Goal: Task Accomplishment & Management: Manage account settings

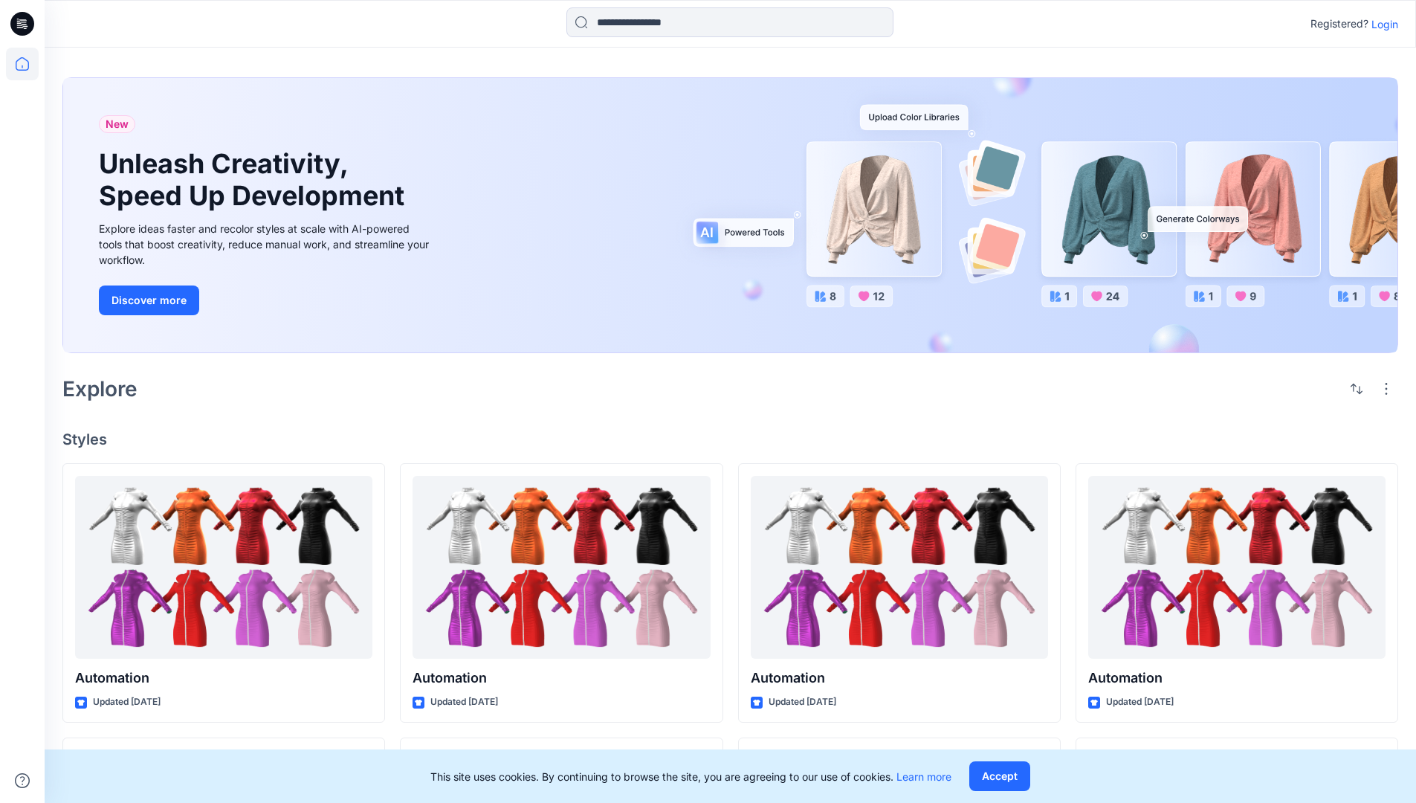
click at [1381, 24] on p "Login" at bounding box center [1385, 24] width 27 height 16
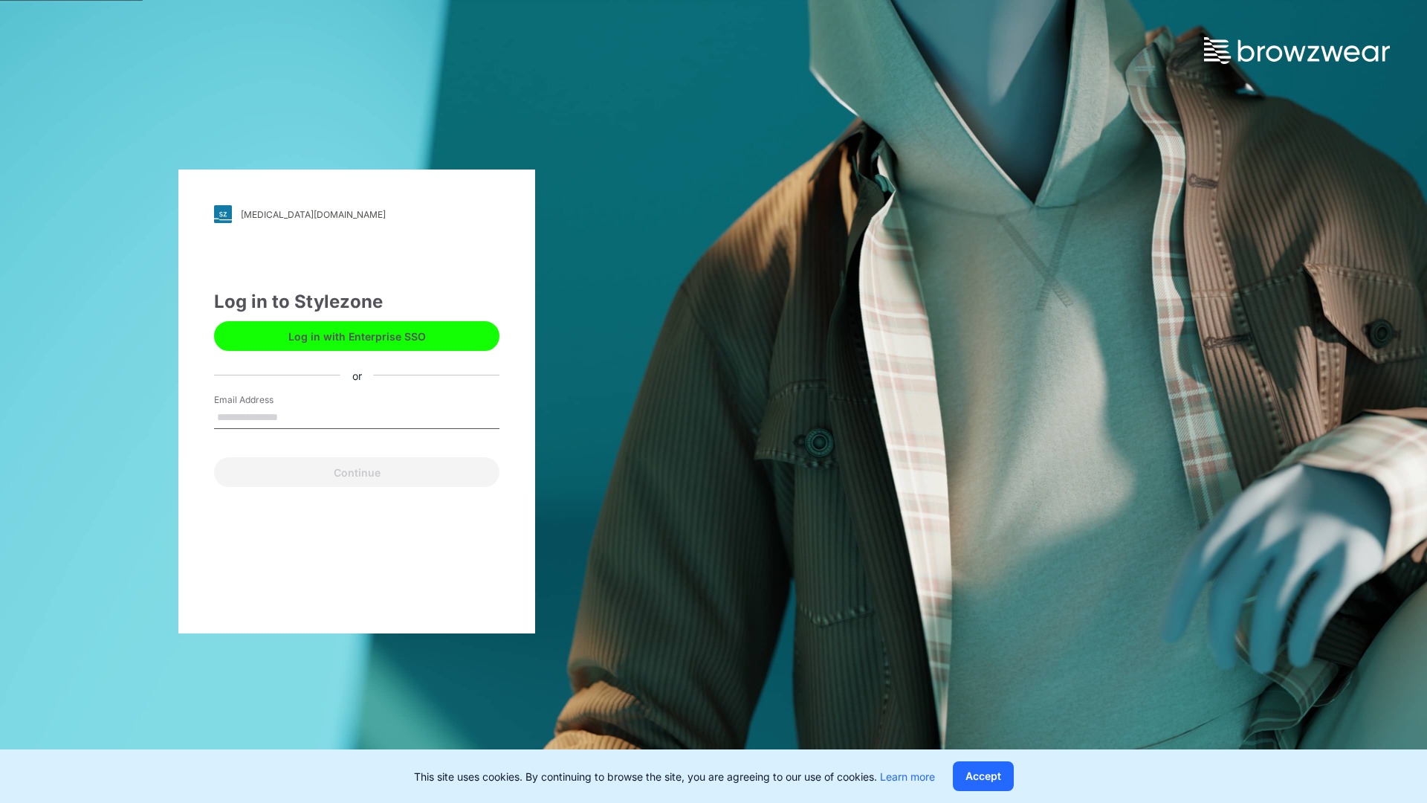
click at [294, 416] on input "Email Address" at bounding box center [356, 418] width 285 height 22
type input "**********"
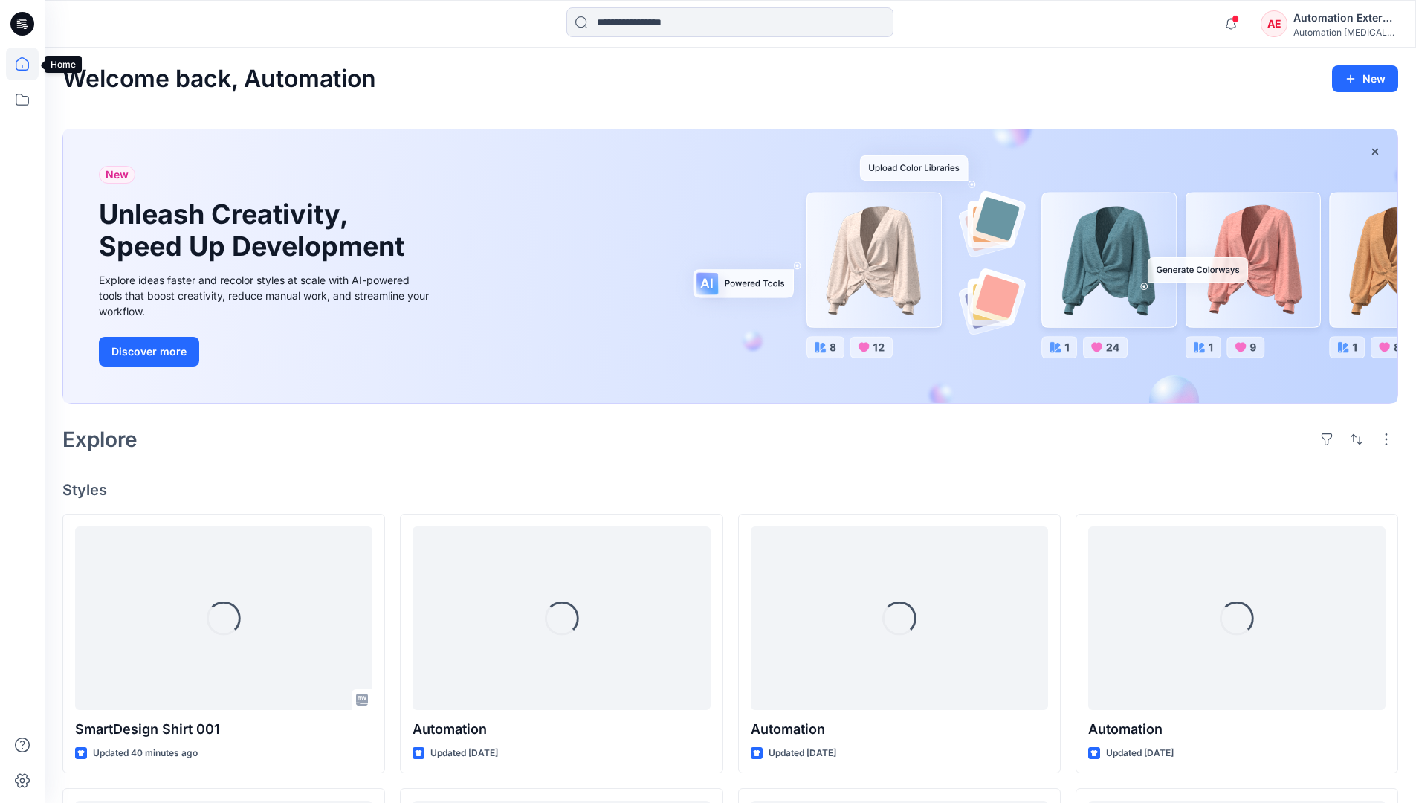
click at [28, 64] on icon at bounding box center [22, 63] width 13 height 13
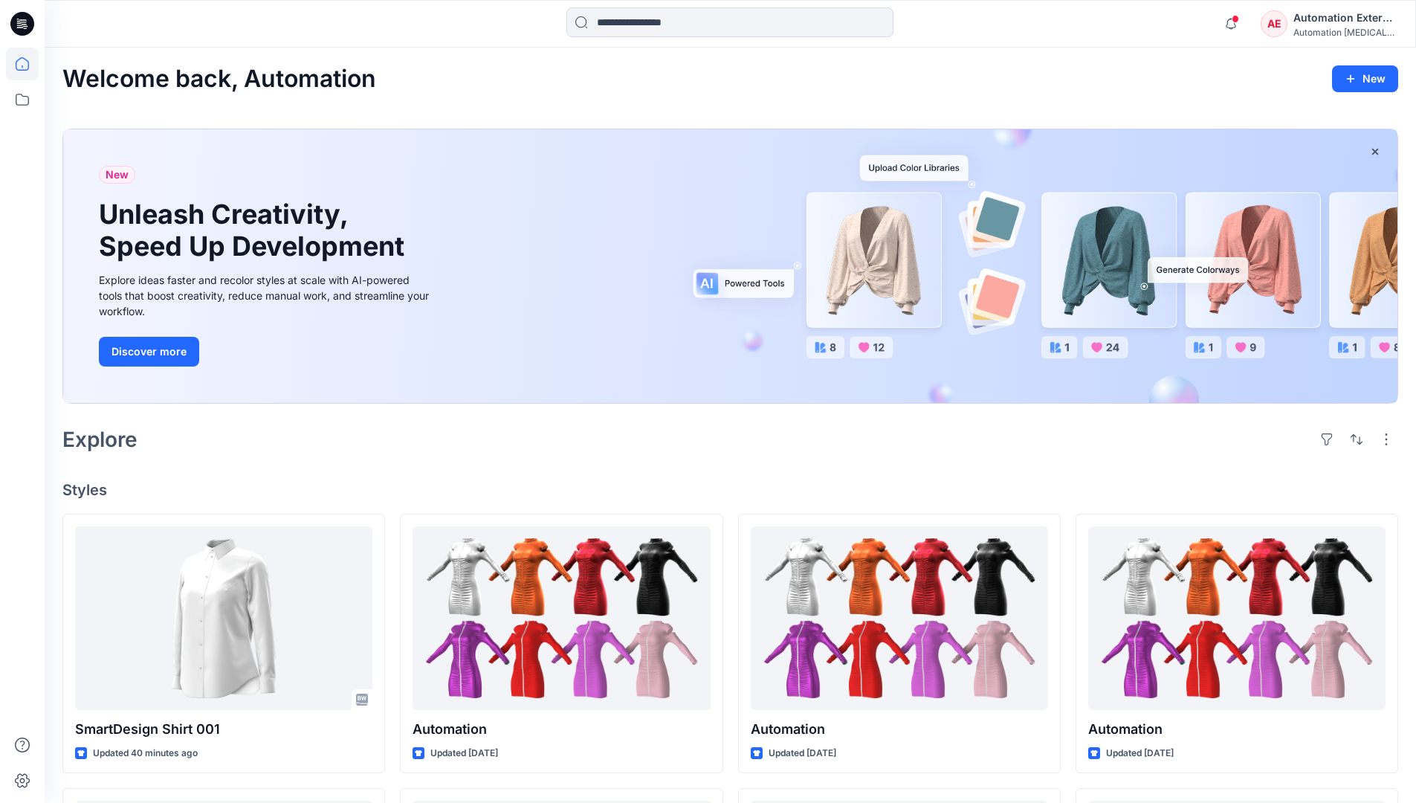
scroll to position [127, 0]
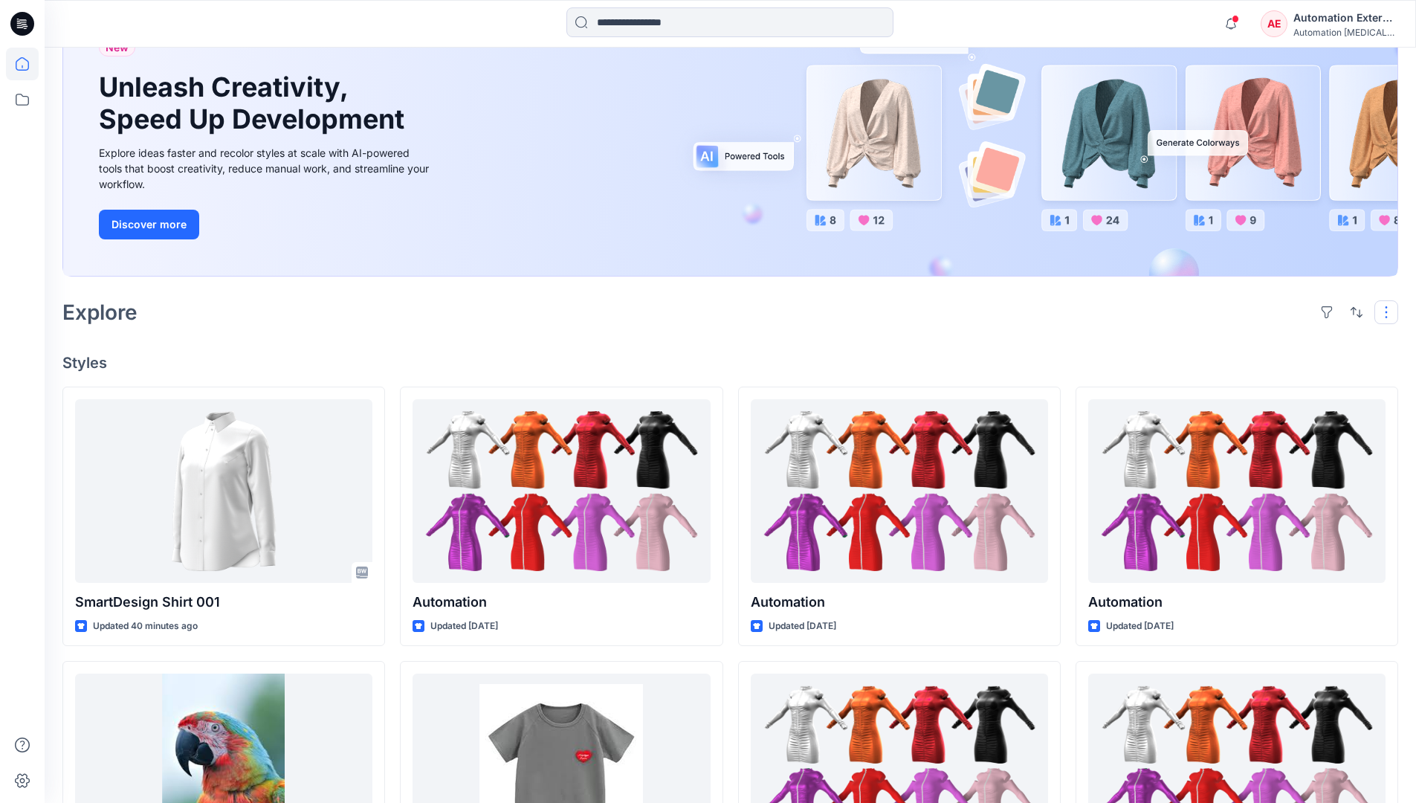
click at [1389, 312] on button "button" at bounding box center [1387, 312] width 24 height 24
click at [1353, 311] on button "button" at bounding box center [1357, 312] width 24 height 24
click at [1291, 342] on p "Last update" at bounding box center [1307, 350] width 94 height 16
click at [1277, 381] on p "A to Z" at bounding box center [1307, 383] width 94 height 16
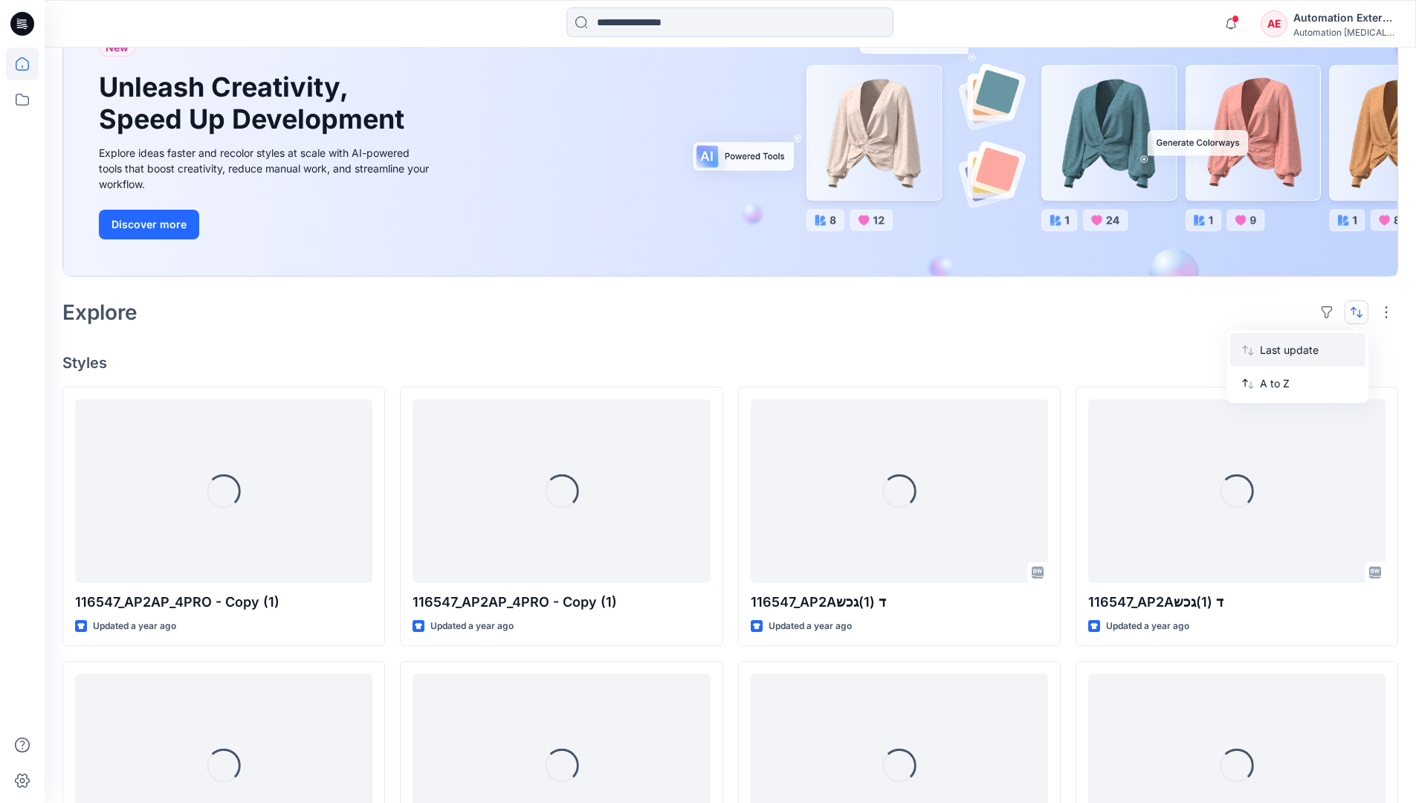
click at [1277, 346] on p "Last update" at bounding box center [1307, 350] width 94 height 16
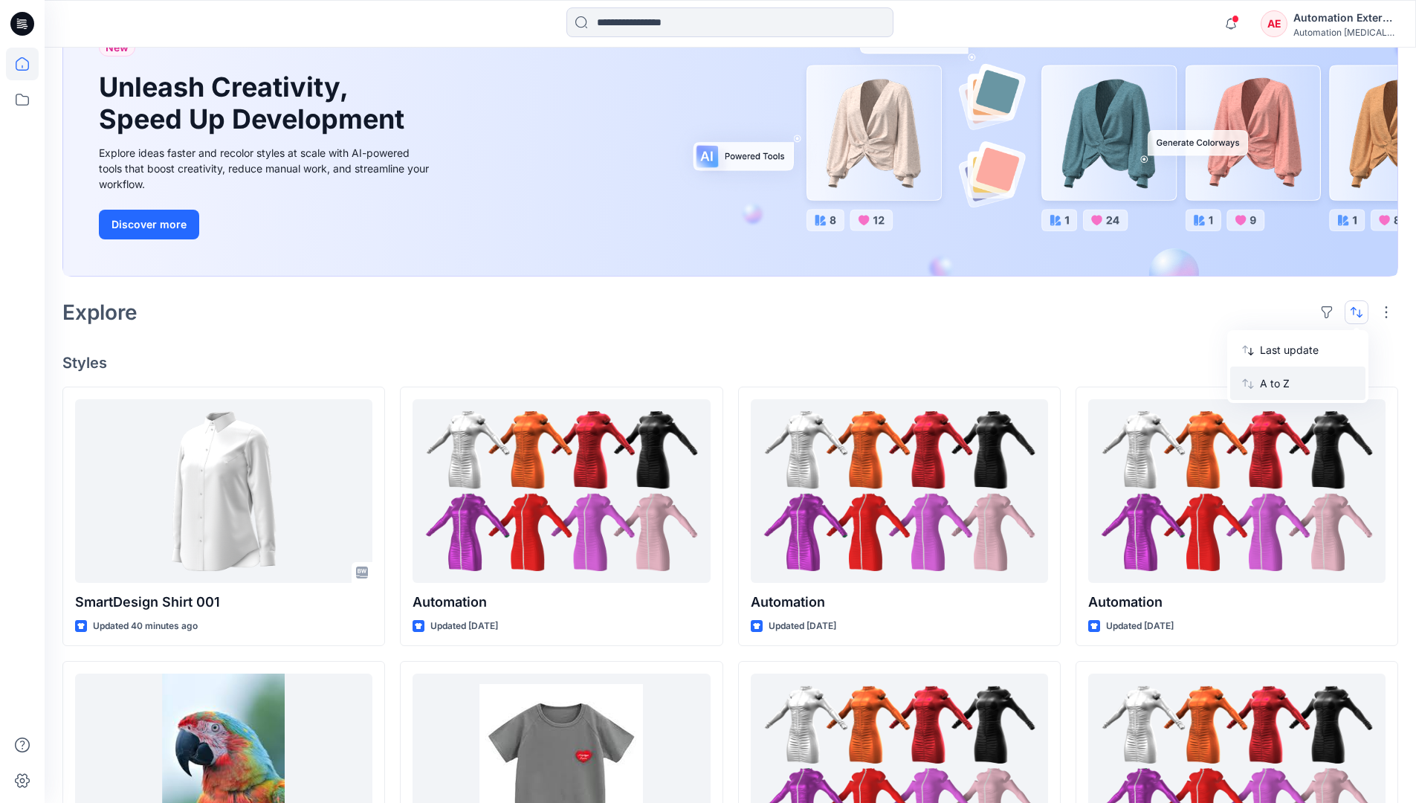
click at [1277, 388] on p "A to Z" at bounding box center [1307, 383] width 94 height 16
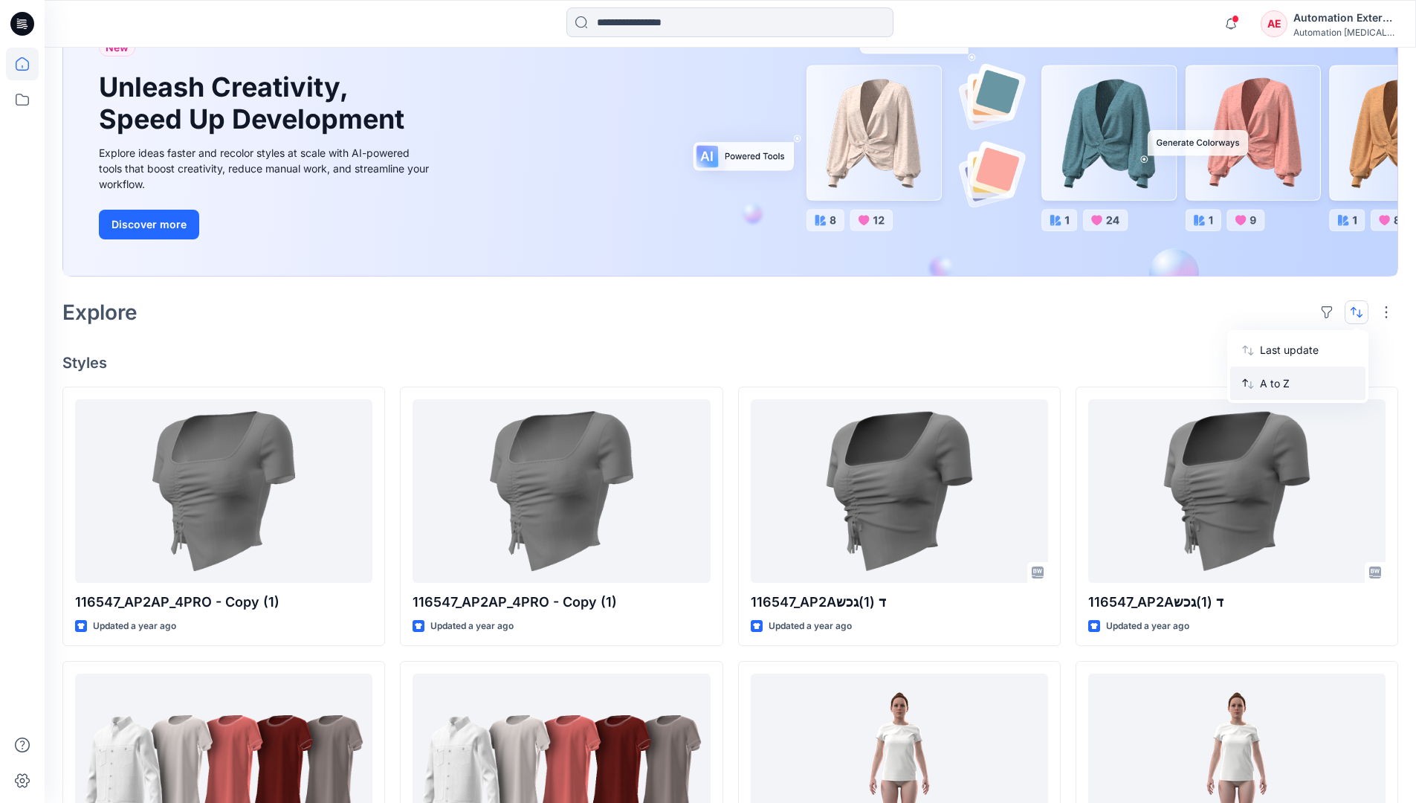
click at [1277, 384] on p "A to Z" at bounding box center [1307, 383] width 94 height 16
click at [1277, 354] on p "Last update" at bounding box center [1307, 350] width 94 height 16
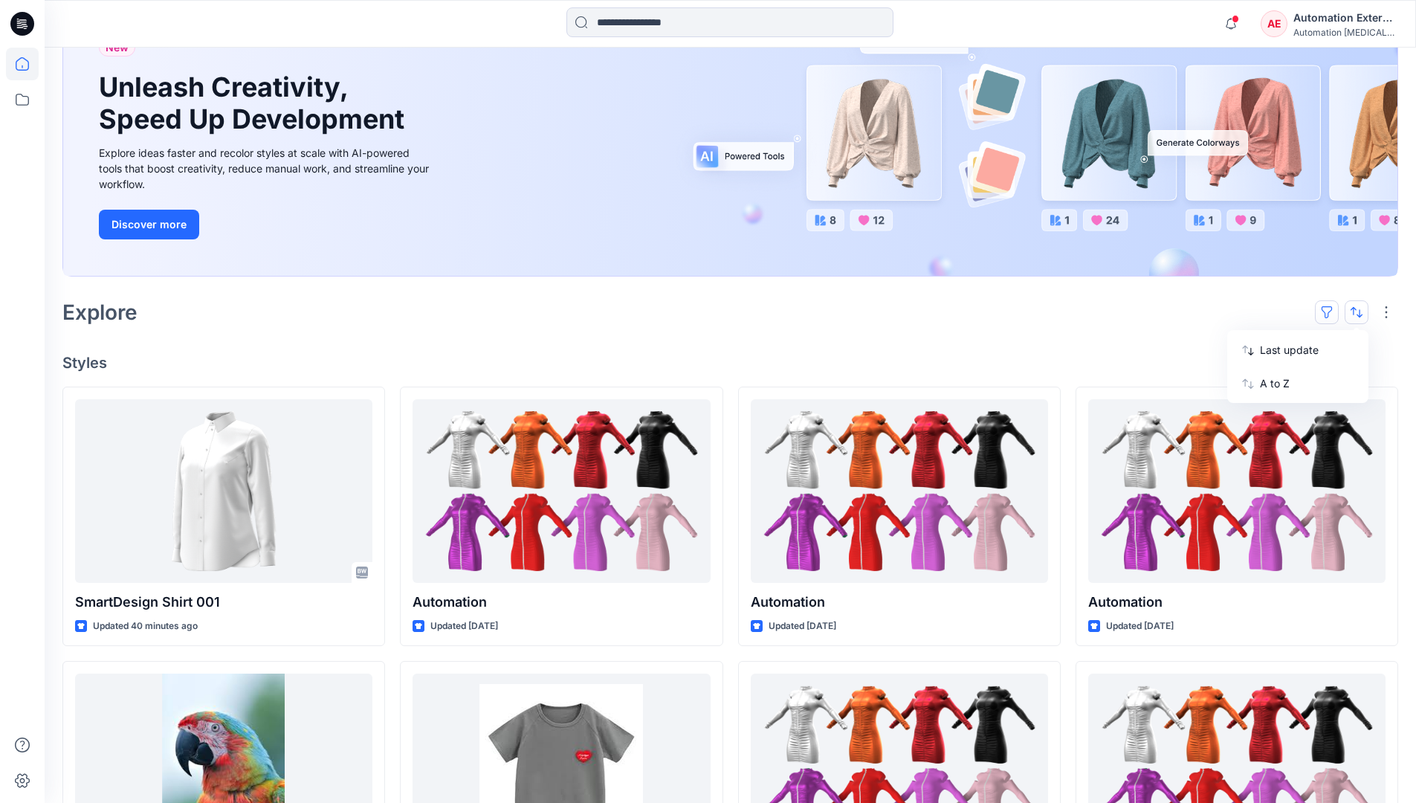
click at [1333, 311] on button "button" at bounding box center [1327, 312] width 24 height 24
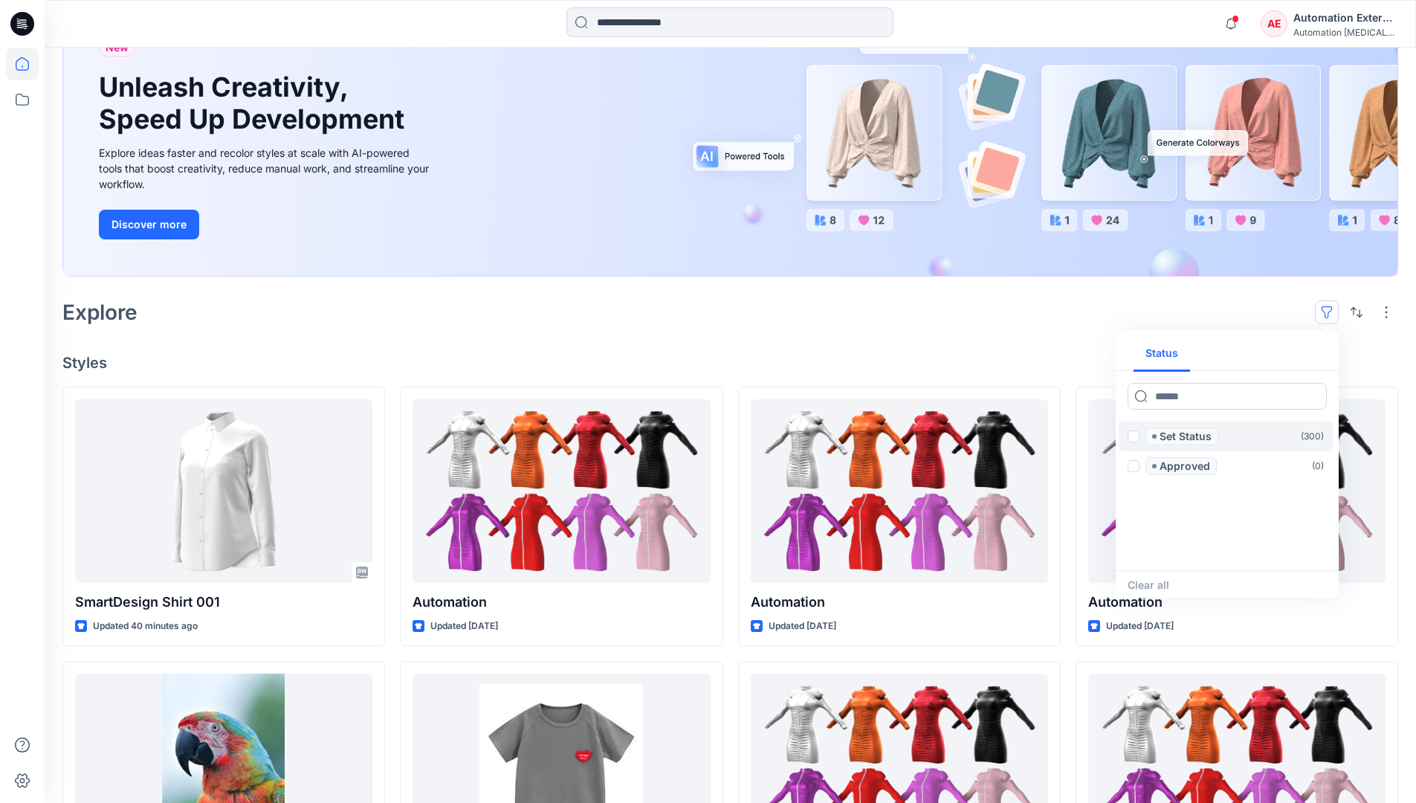
click at [1134, 439] on span at bounding box center [1134, 436] width 12 height 12
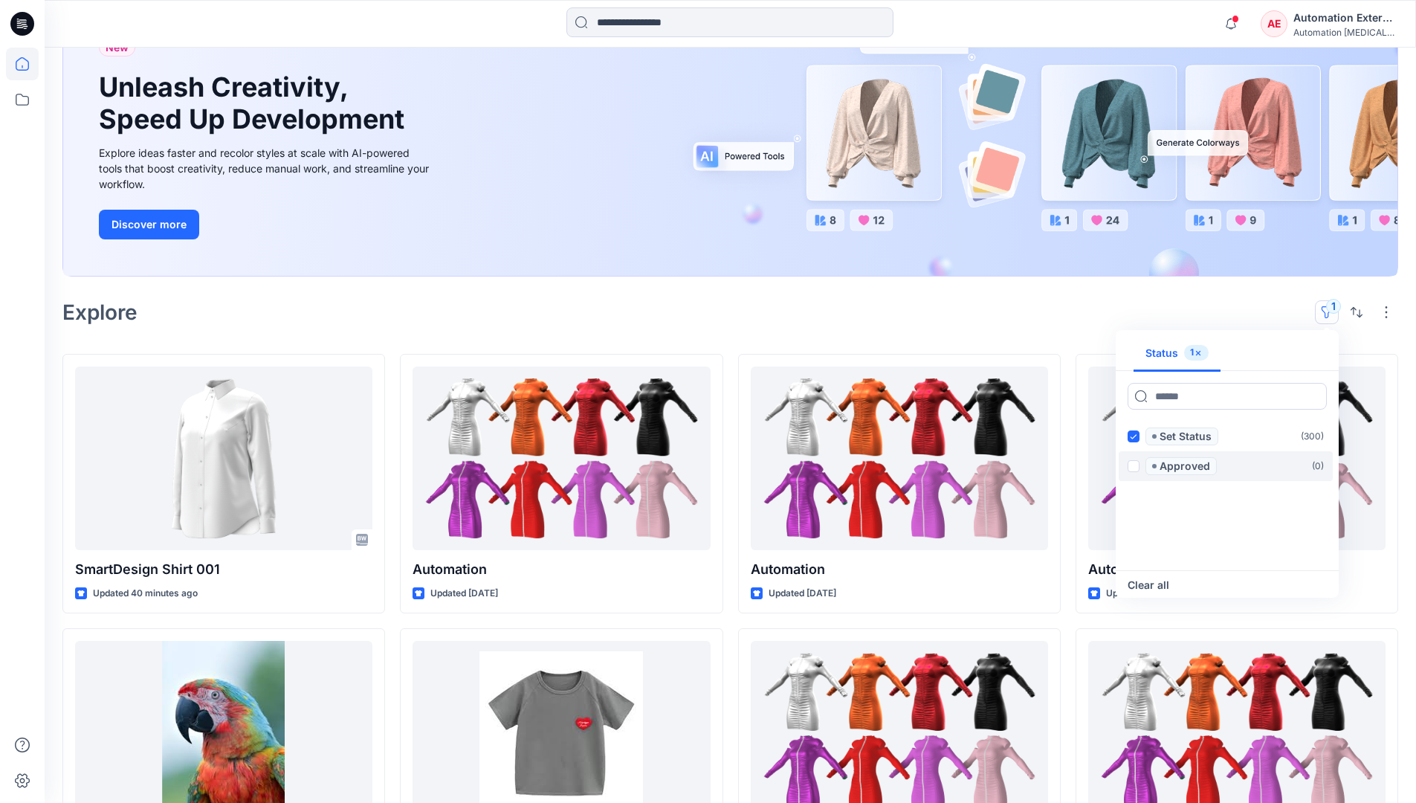
click at [1136, 464] on span at bounding box center [1134, 466] width 12 height 12
click at [1134, 437] on icon at bounding box center [1133, 436] width 7 height 5
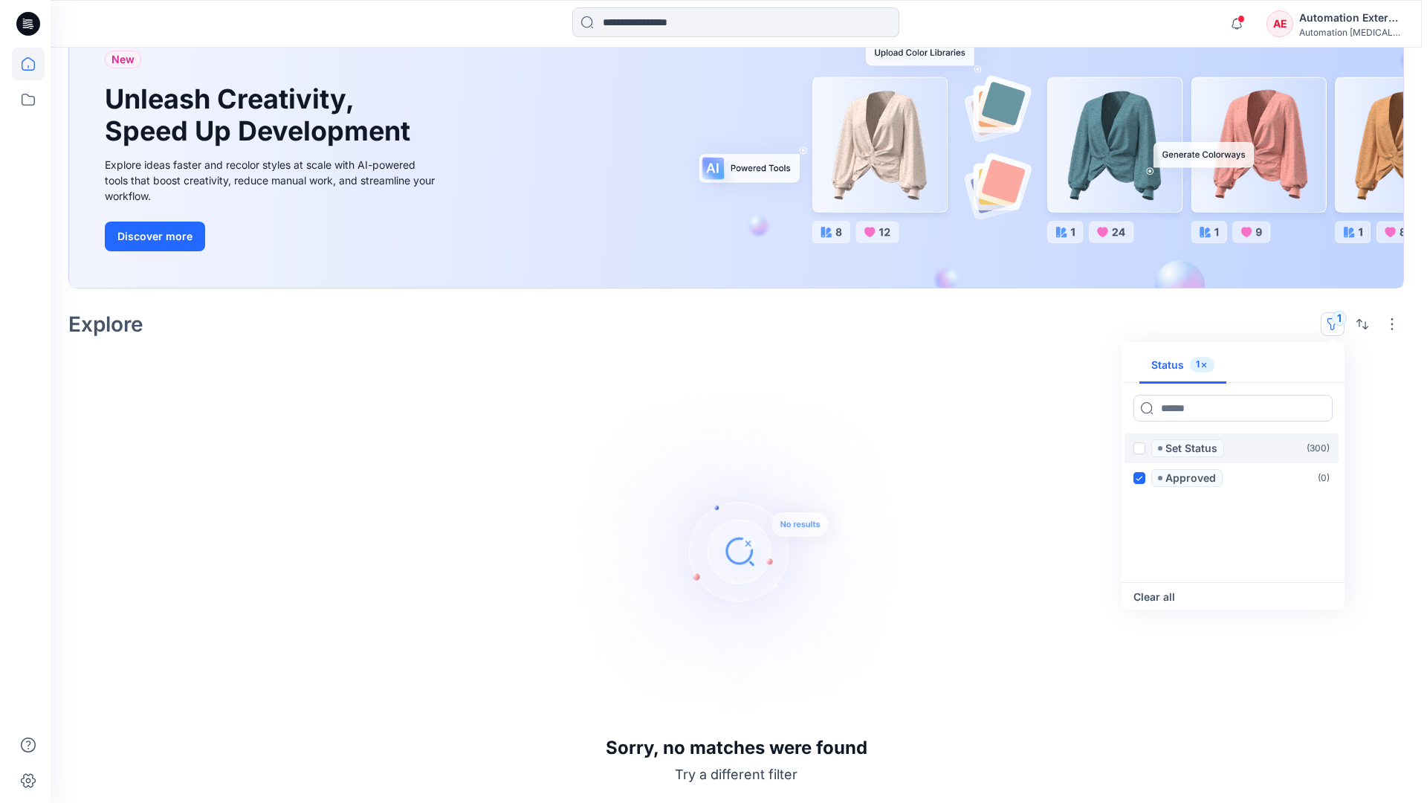
scroll to position [115, 0]
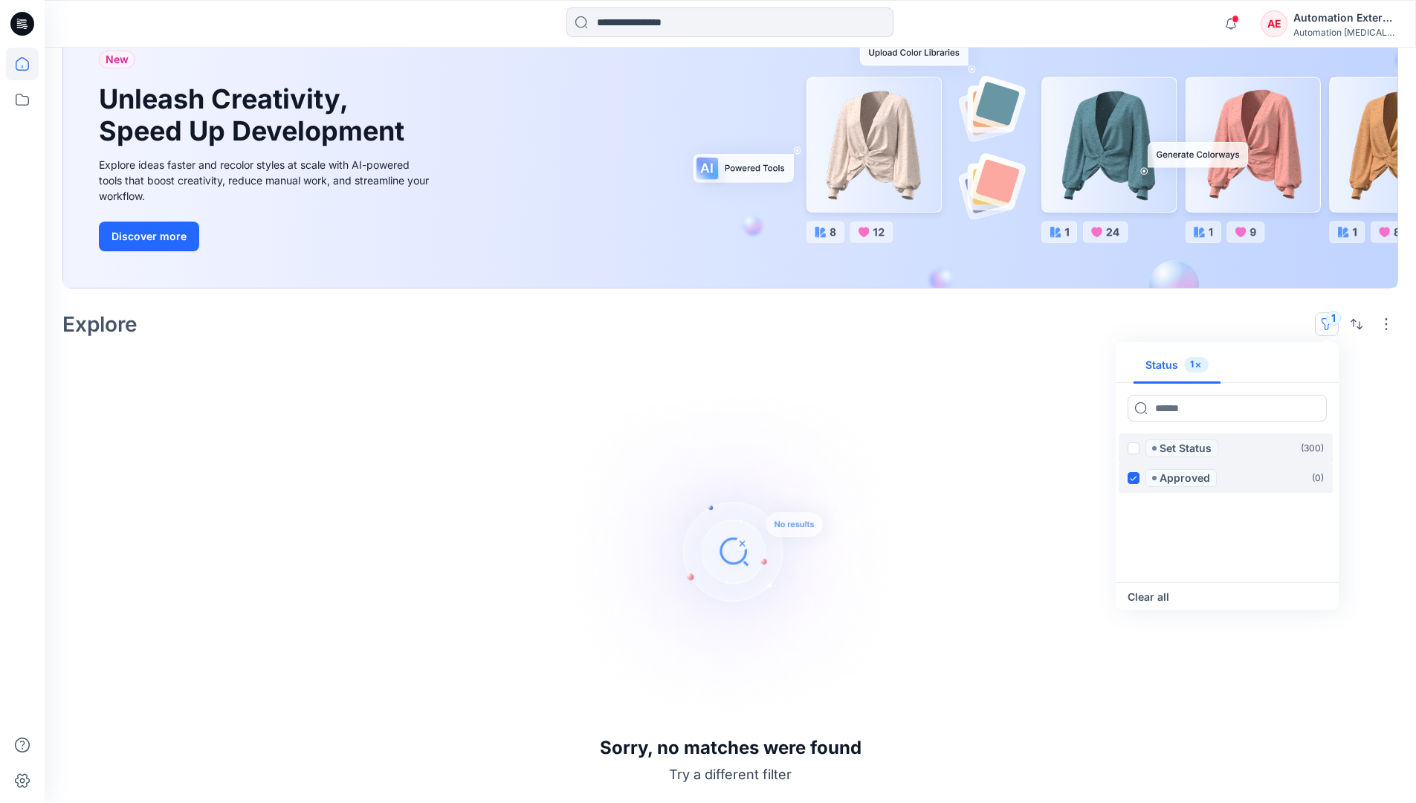
click at [1135, 477] on icon at bounding box center [1133, 478] width 7 height 5
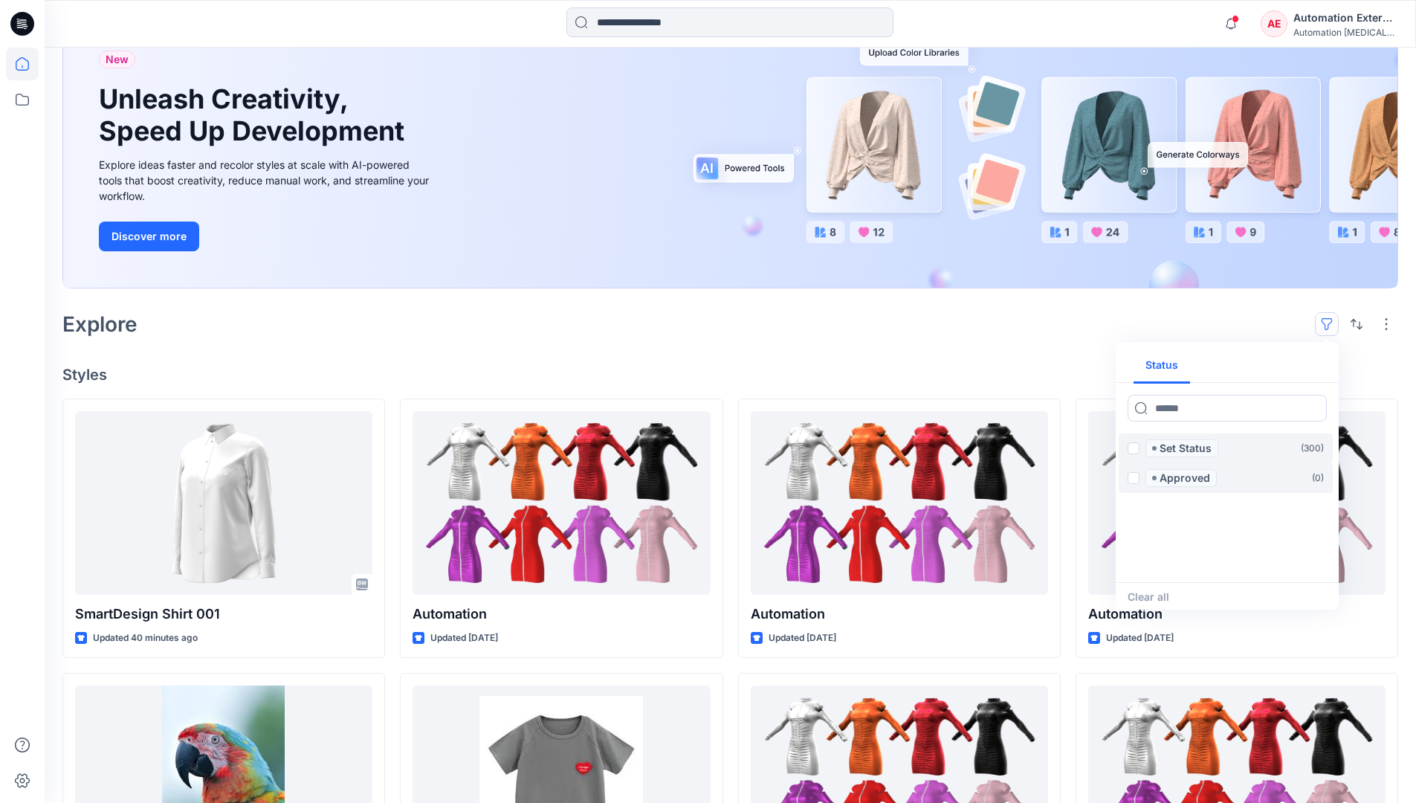
click at [1281, 367] on div "Status" at bounding box center [1227, 365] width 223 height 35
click at [1172, 364] on button "Status" at bounding box center [1162, 366] width 57 height 36
click at [1183, 412] on input at bounding box center [1227, 408] width 199 height 27
type input "******"
click at [1189, 450] on p "Set Status" at bounding box center [1186, 448] width 52 height 18
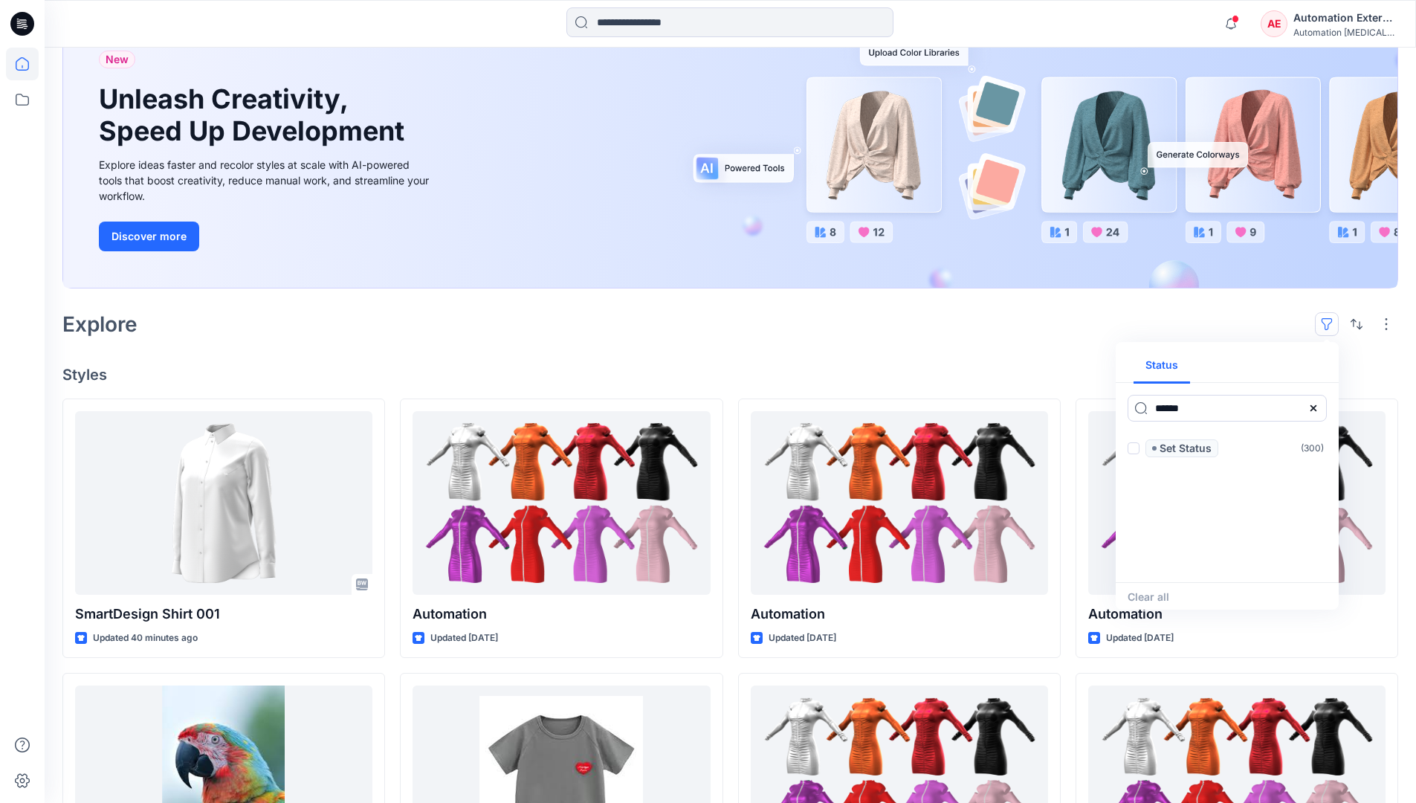
click at [1318, 413] on icon at bounding box center [1314, 408] width 12 height 12
click at [1172, 371] on button "Status" at bounding box center [1162, 366] width 57 height 36
click at [1185, 449] on p "Set Status" at bounding box center [1186, 448] width 52 height 18
click at [1137, 450] on span at bounding box center [1134, 448] width 12 height 12
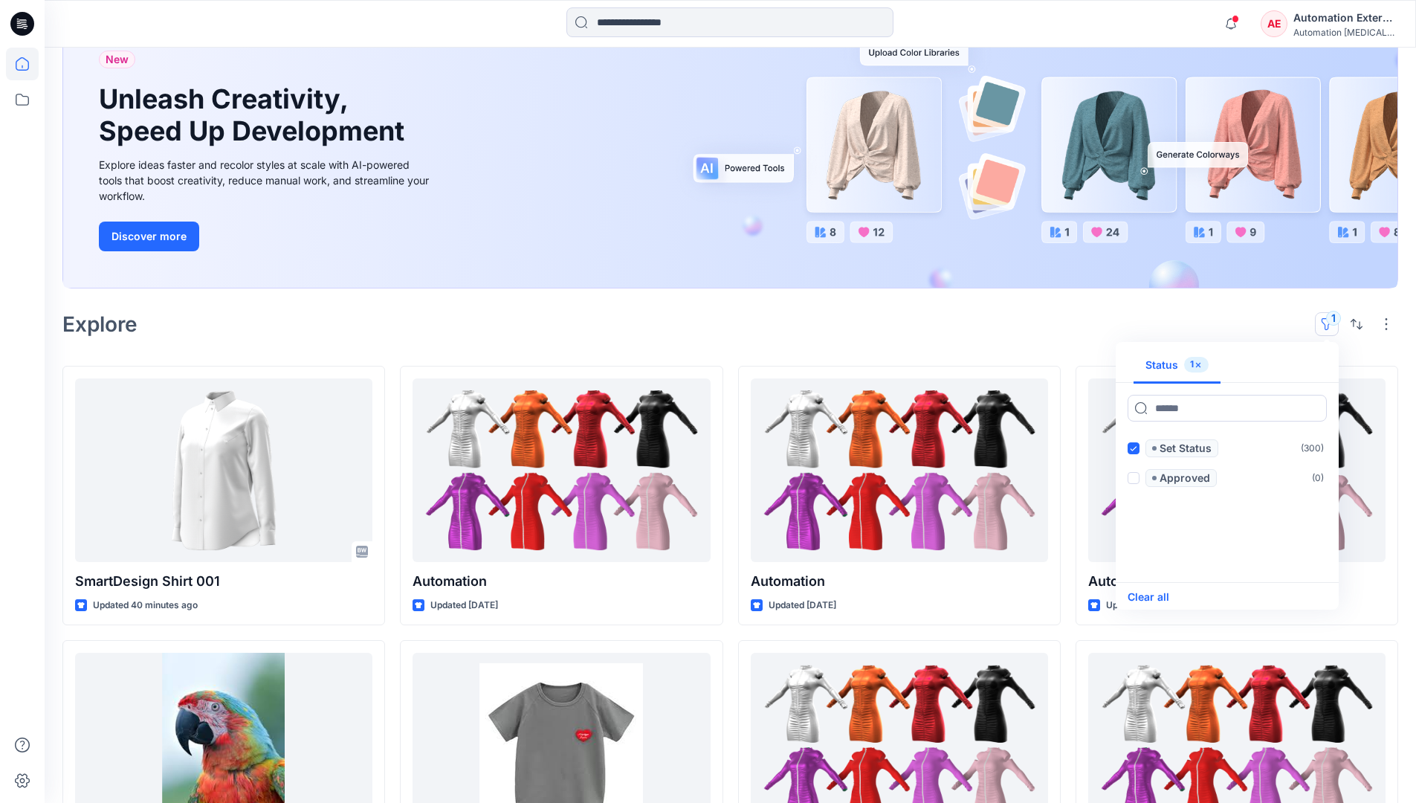
click at [1160, 596] on button "Clear all" at bounding box center [1149, 597] width 42 height 18
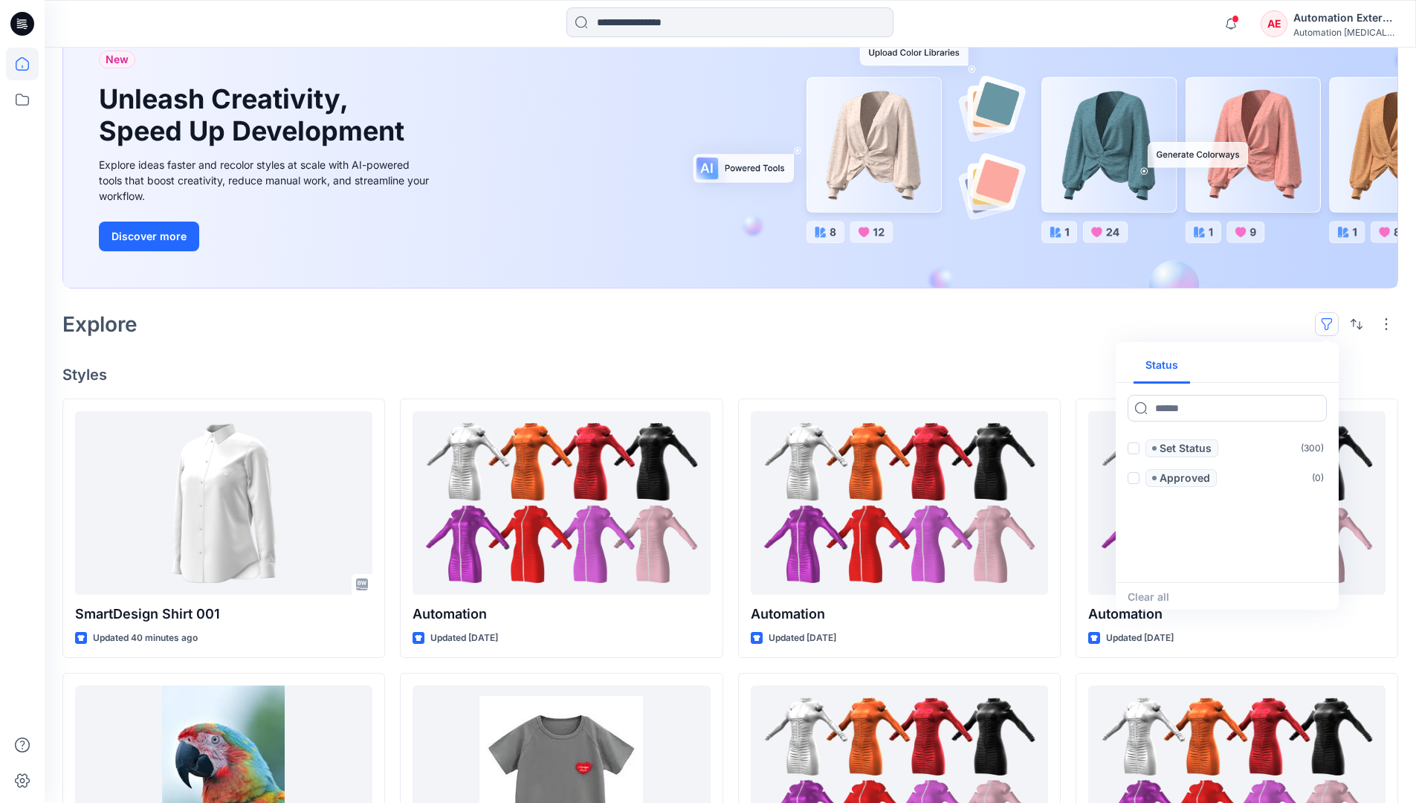
click at [1331, 319] on button "button" at bounding box center [1327, 324] width 24 height 24
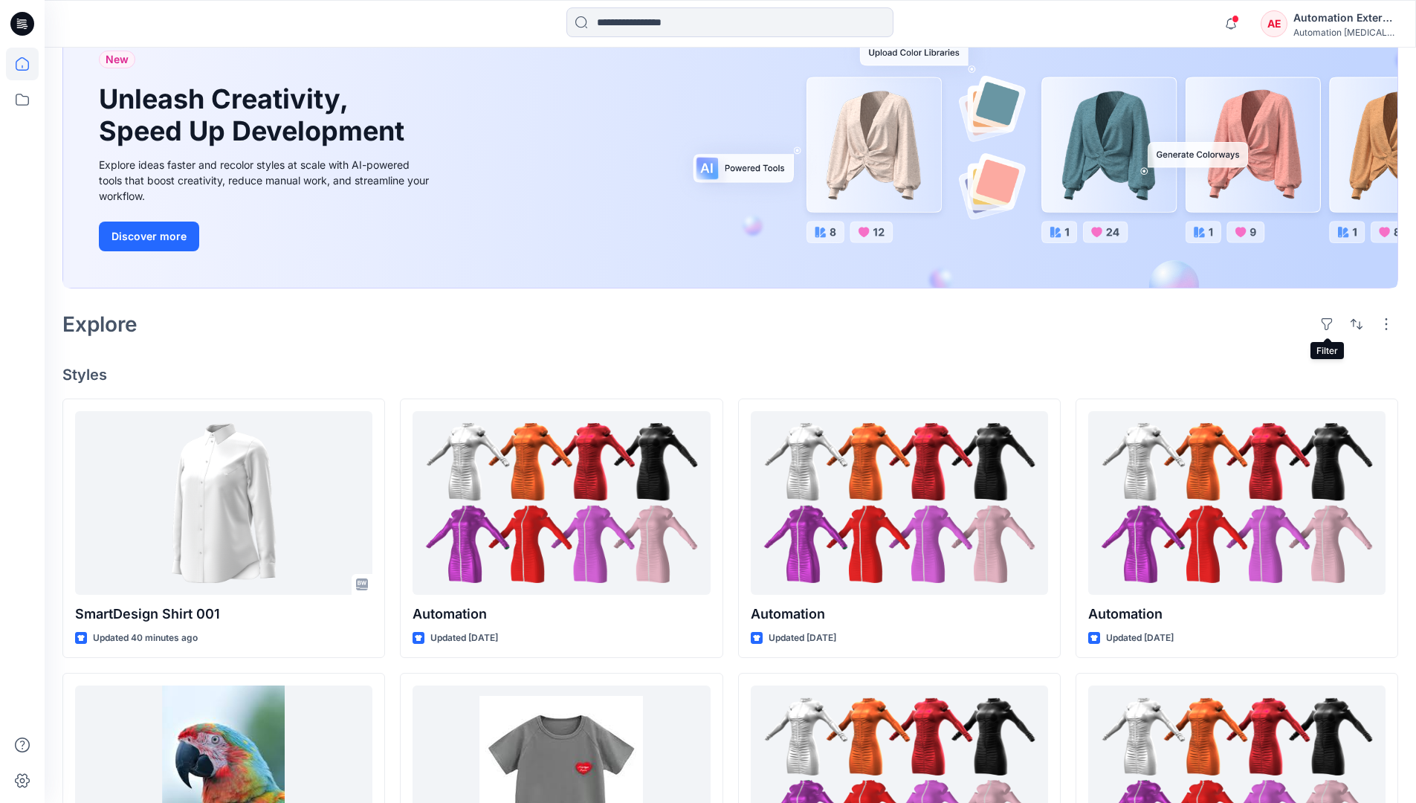
click at [1346, 23] on div "Automation External" at bounding box center [1346, 18] width 104 height 18
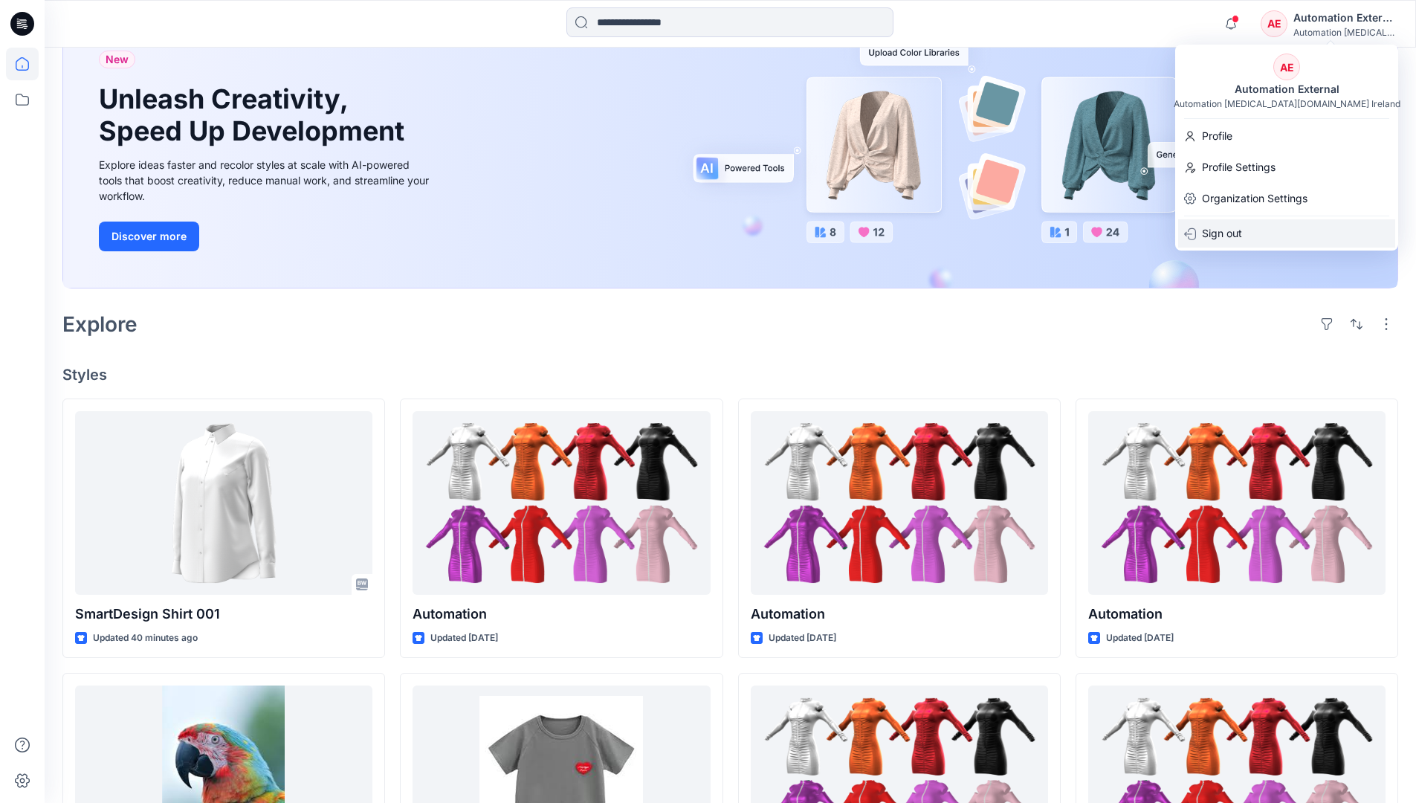
click at [1250, 231] on div "Sign out" at bounding box center [1286, 233] width 217 height 28
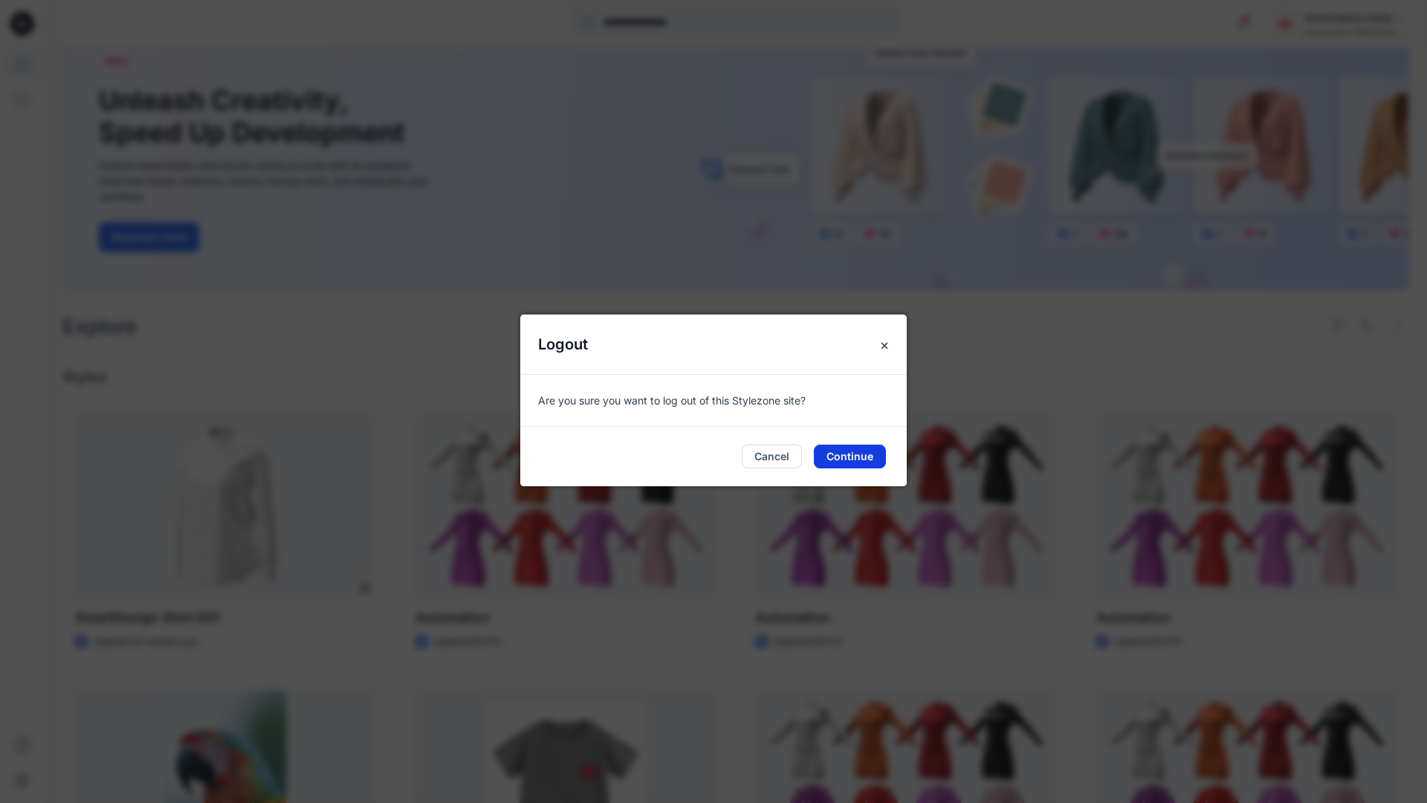
click at [859, 451] on button "Continue" at bounding box center [850, 457] width 72 height 24
